Goal: Task Accomplishment & Management: Use online tool/utility

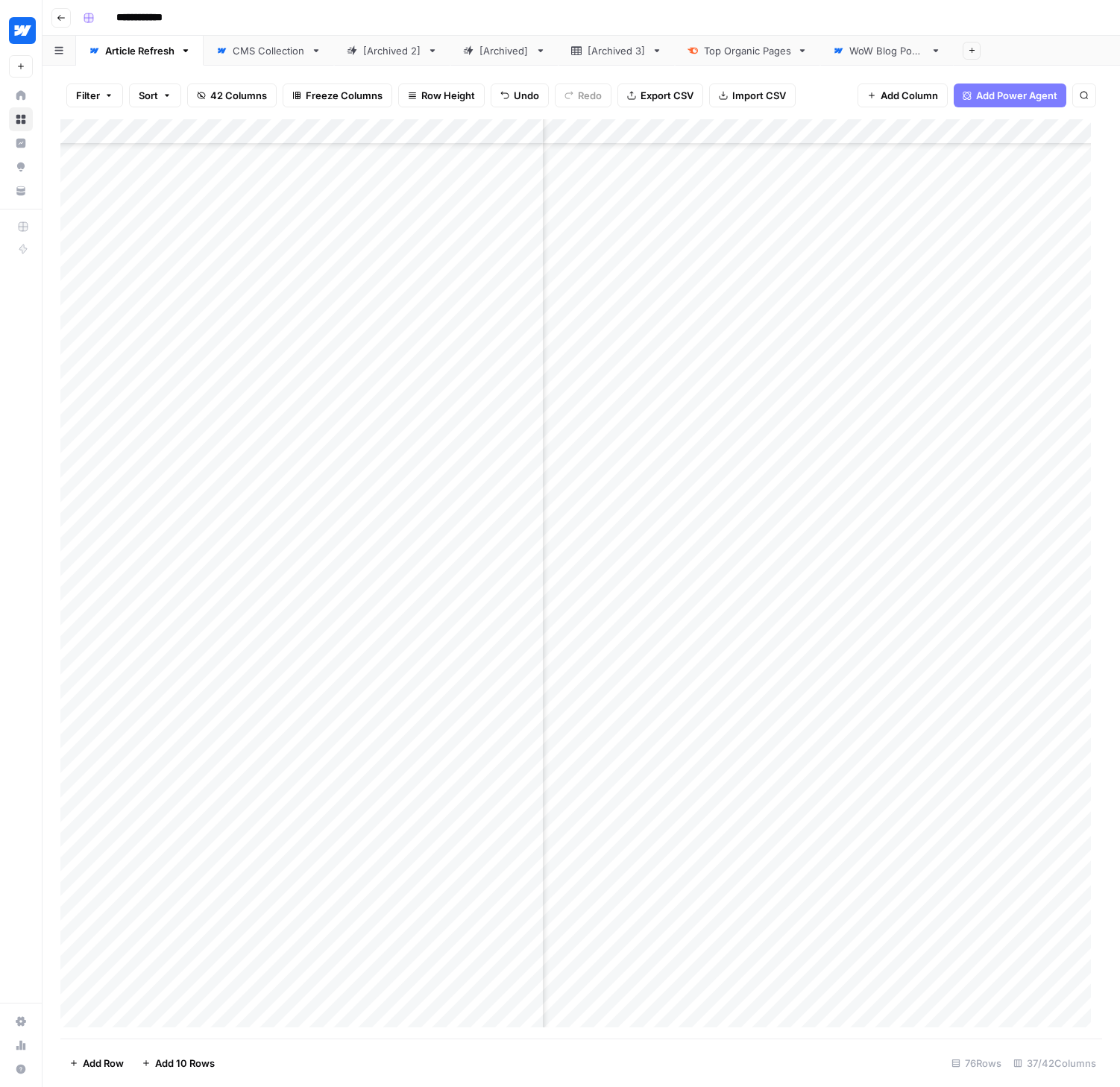
scroll to position [1056, 4996]
click at [783, 846] on div "Add Column" at bounding box center [581, 579] width 1042 height 919
click at [765, 850] on div "Add Column" at bounding box center [581, 579] width 1042 height 919
click at [768, 129] on div "Add Column" at bounding box center [581, 579] width 1042 height 919
click at [724, 223] on span "Edit" at bounding box center [723, 223] width 131 height 15
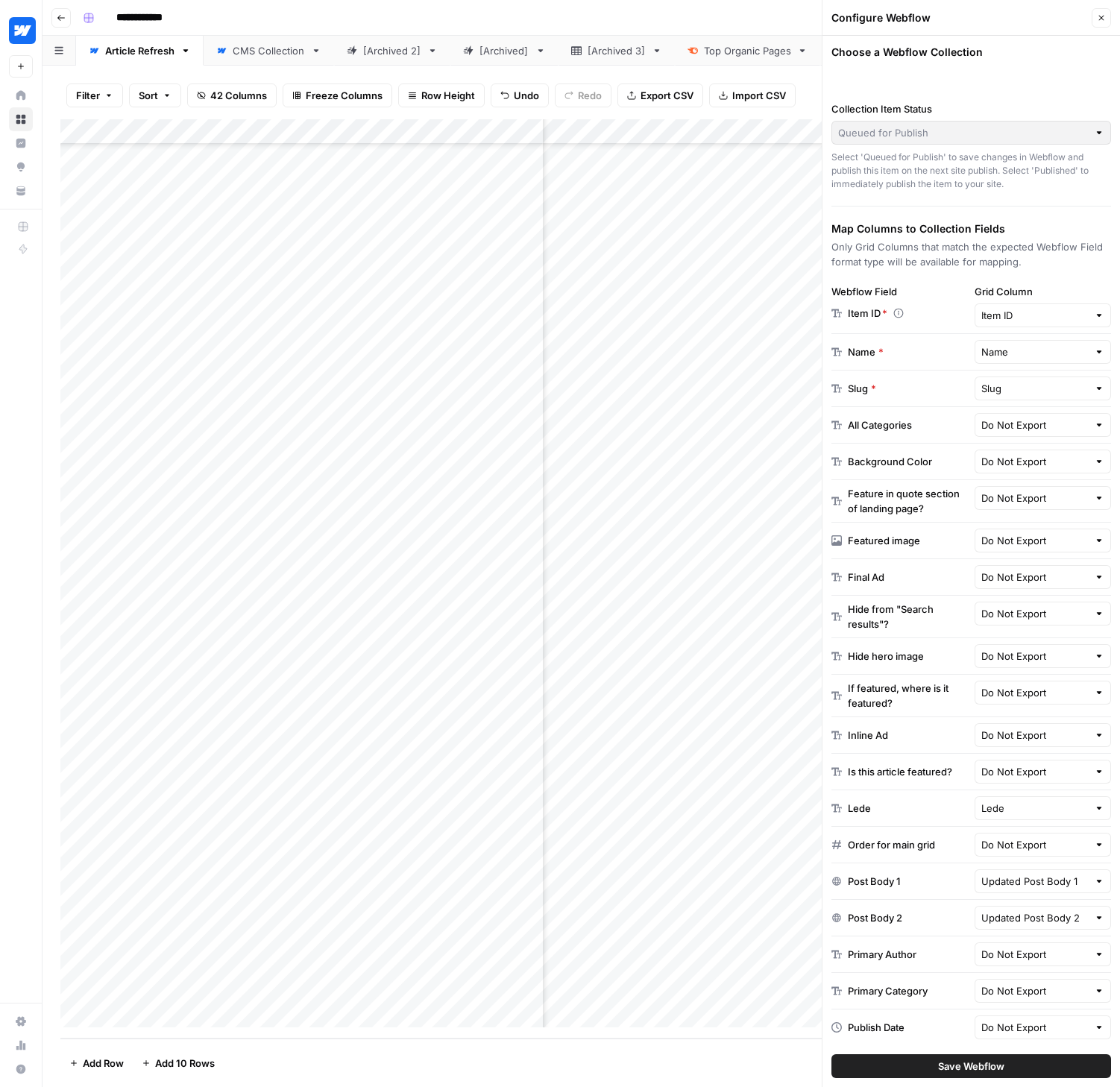
click at [922, 79] on div "Choose a Webflow Collection Collection Item Status Queued for Publish Select 'Q…" at bounding box center [971, 561] width 298 height 1052
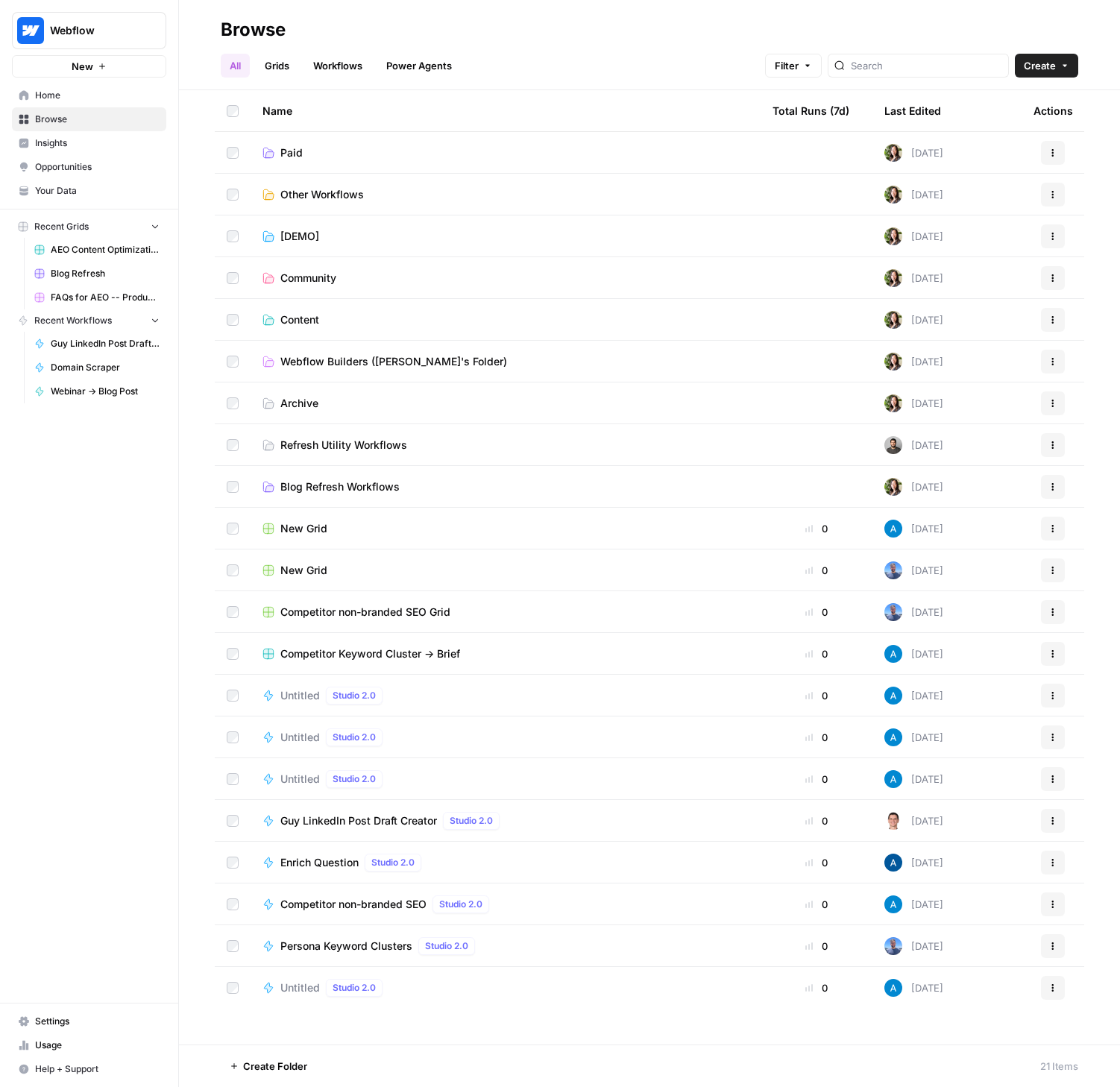
click at [64, 1023] on span "Settings" at bounding box center [97, 1022] width 124 height 14
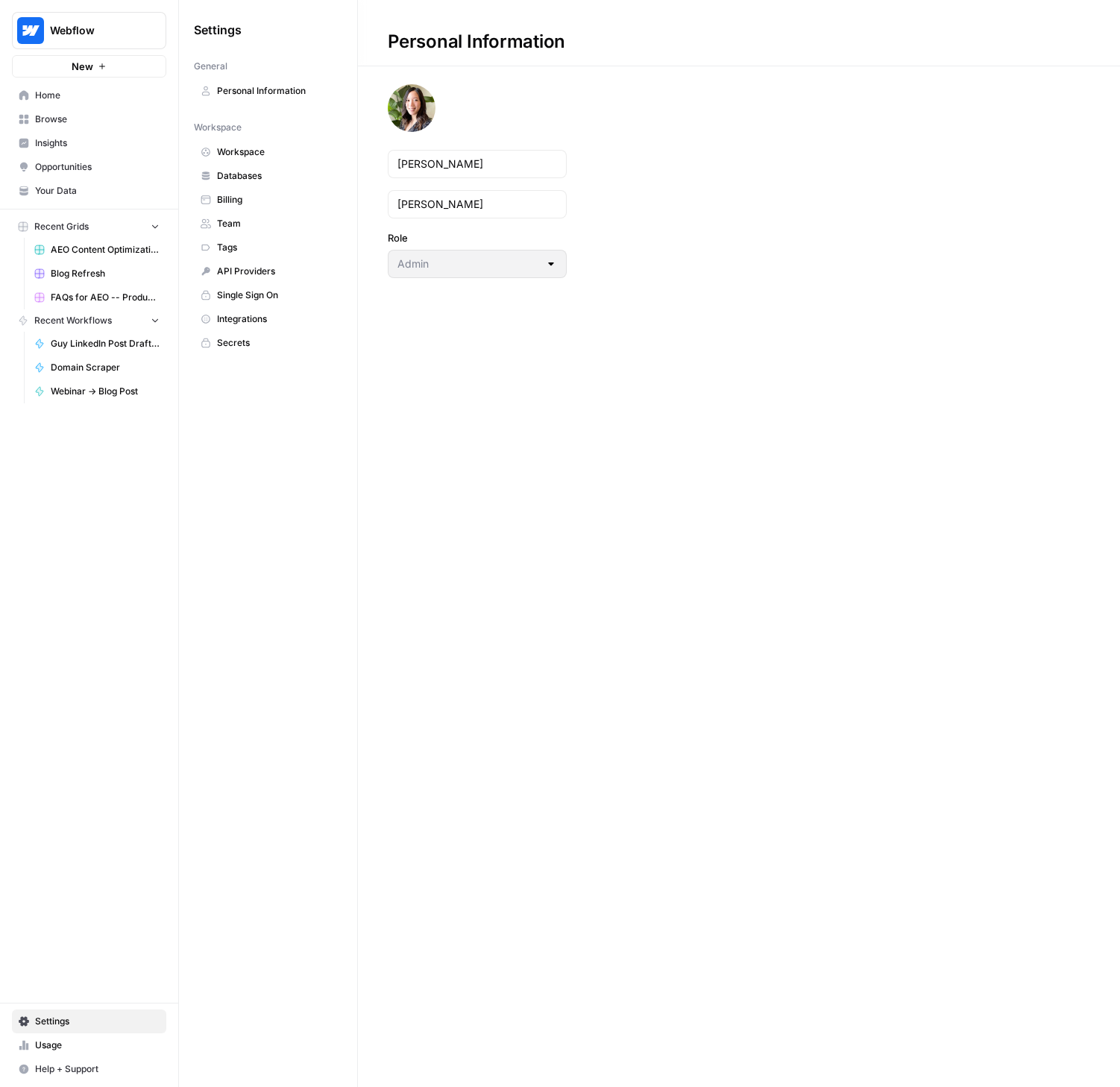
click at [239, 321] on span "Integrations" at bounding box center [276, 319] width 119 height 14
